Goal: Task Accomplishment & Management: Manage account settings

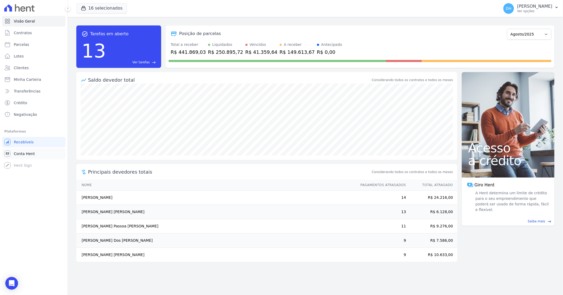
click at [28, 154] on span "Conta Hent" at bounding box center [24, 153] width 21 height 5
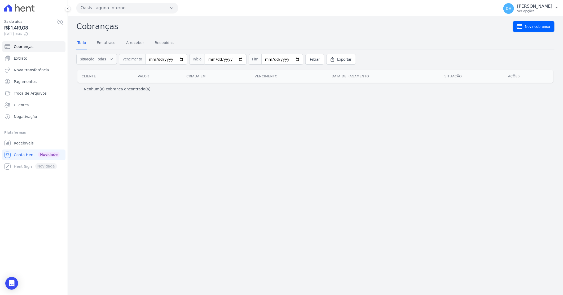
click at [169, 8] on button "Oasis Laguna Interno" at bounding box center [127, 8] width 102 height 11
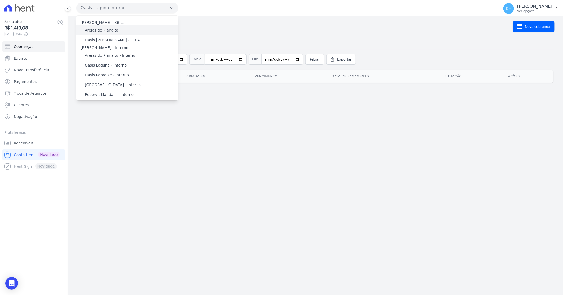
click at [104, 29] on label "Areias do Planalto" at bounding box center [101, 31] width 33 height 6
click at [0, 0] on input "Areias do Planalto" at bounding box center [0, 0] width 0 height 0
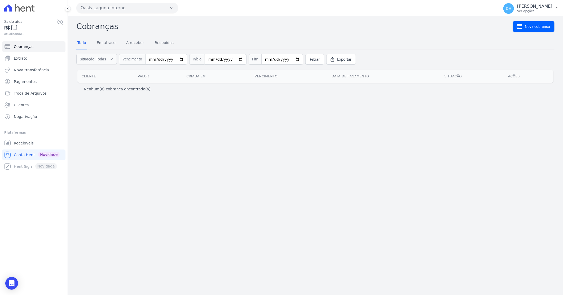
click at [174, 9] on icon "button" at bounding box center [172, 8] width 4 height 4
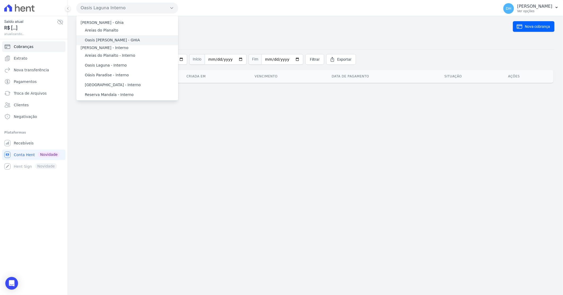
click at [122, 40] on label "Oasis [PERSON_NAME] - GHIA" at bounding box center [112, 40] width 55 height 6
click at [0, 0] on input "Oasis [PERSON_NAME] - GHIA" at bounding box center [0, 0] width 0 height 0
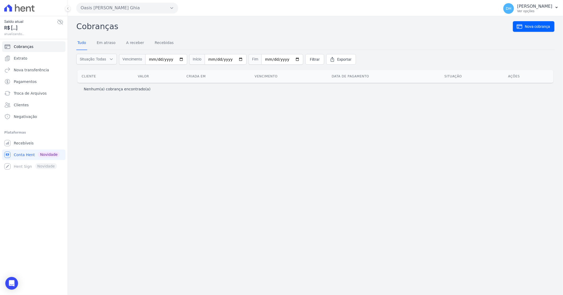
click at [68, 10] on button at bounding box center [68, 9] width 6 height 6
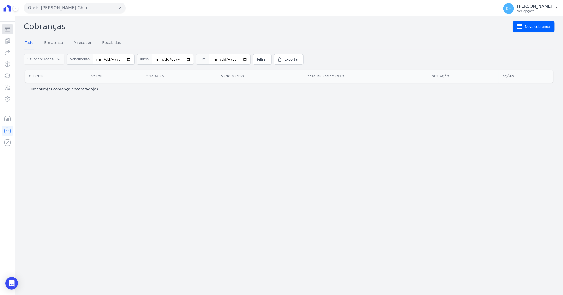
click at [11, 30] on link "Cobranças" at bounding box center [7, 29] width 11 height 11
click at [8, 43] on icon "Sidebar" at bounding box center [7, 40] width 5 height 5
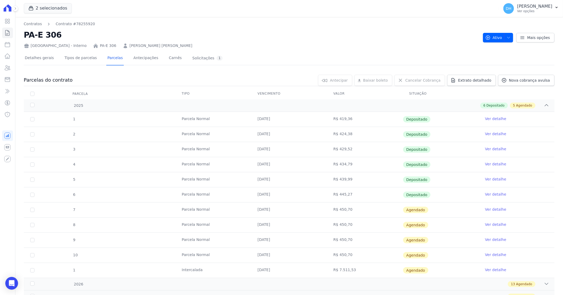
click at [17, 11] on div "2 selecionados [PERSON_NAME] - Ghia [PERSON_NAME] do Planalto Oasis [PERSON_NAM…" at bounding box center [288, 8] width 547 height 17
click at [16, 9] on icon at bounding box center [15, 8] width 3 height 3
